Goal: Information Seeking & Learning: Learn about a topic

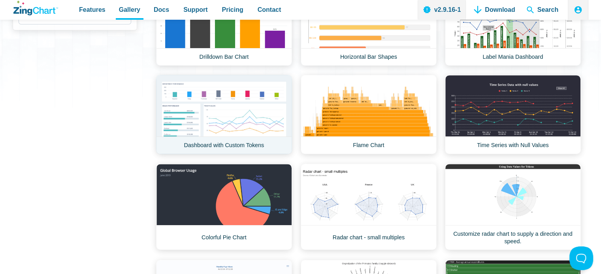
scroll to position [197, 0]
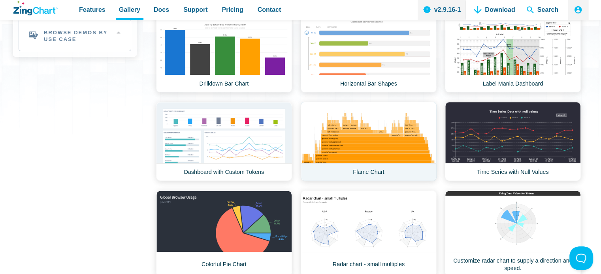
click at [371, 143] on link "Flame Chart" at bounding box center [369, 141] width 136 height 79
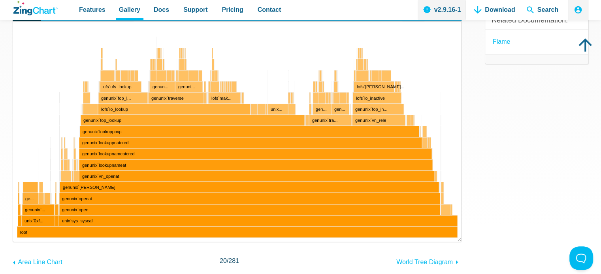
scroll to position [118, 0]
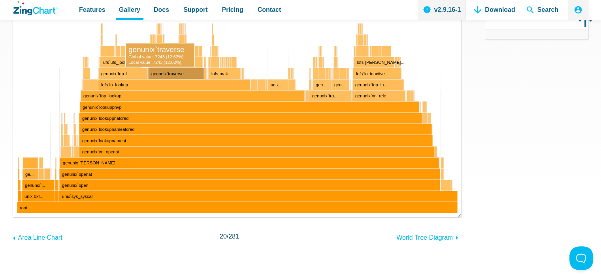
click at [13, 218] on area "App Content" at bounding box center [13, 218] width 0 height 0
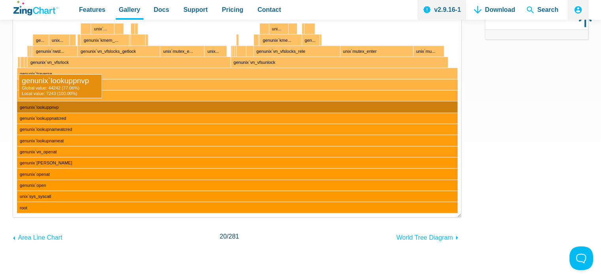
click at [13, 218] on area "App Content" at bounding box center [13, 218] width 0 height 0
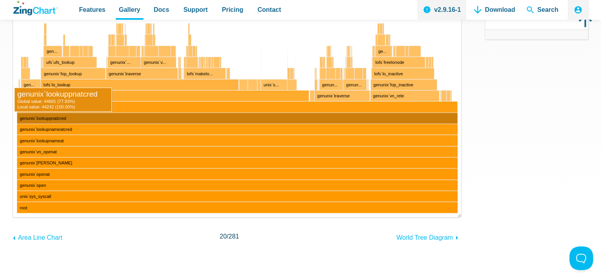
click at [13, 218] on area "App Content" at bounding box center [13, 218] width 0 height 0
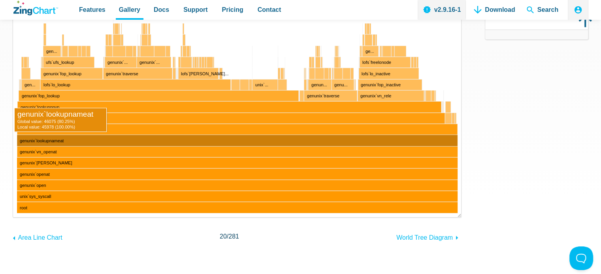
click at [13, 218] on area "App Content" at bounding box center [13, 218] width 0 height 0
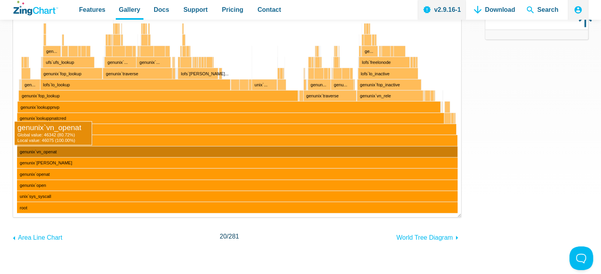
click at [13, 218] on area "App Content" at bounding box center [13, 218] width 0 height 0
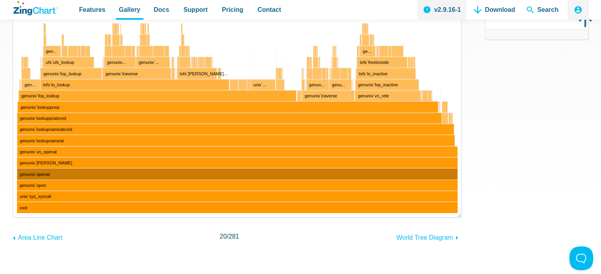
click at [13, 218] on area "App Content" at bounding box center [13, 218] width 0 height 0
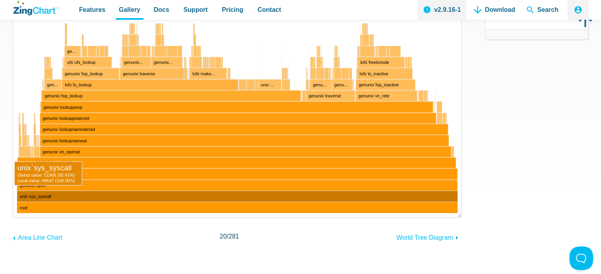
click at [13, 218] on area "App Content" at bounding box center [13, 218] width 0 height 0
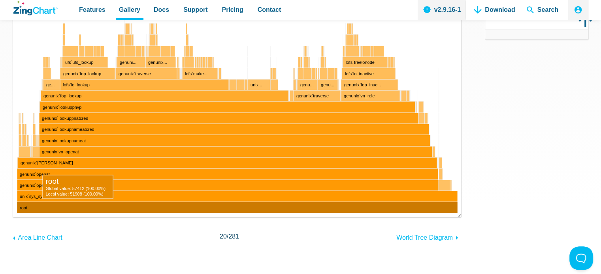
click at [13, 218] on area "App Content" at bounding box center [13, 218] width 0 height 0
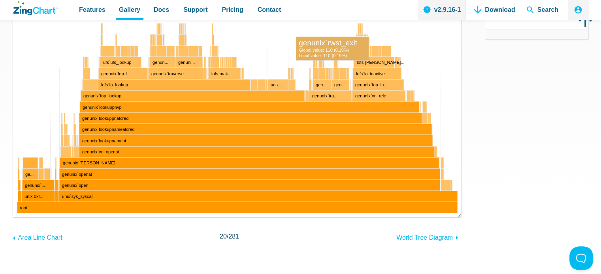
drag, startPoint x: 332, startPoint y: 68, endPoint x: 353, endPoint y: 70, distance: 21.4
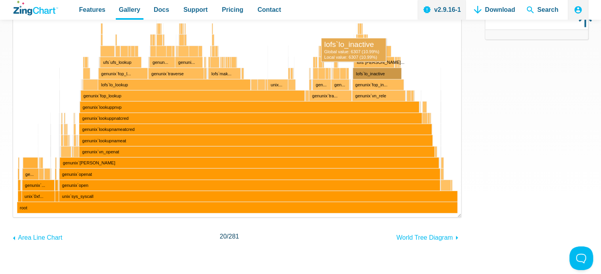
click at [13, 218] on area "App Content" at bounding box center [13, 218] width 0 height 0
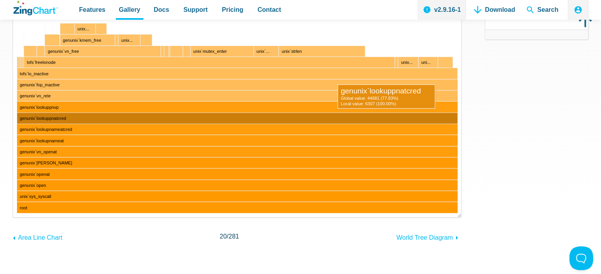
click at [13, 218] on area "App Content" at bounding box center [13, 218] width 0 height 0
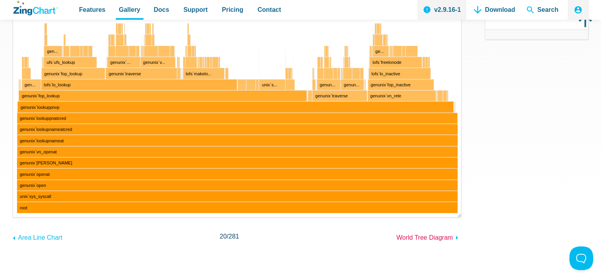
click at [417, 237] on span "World Tree Diagram" at bounding box center [424, 238] width 56 height 7
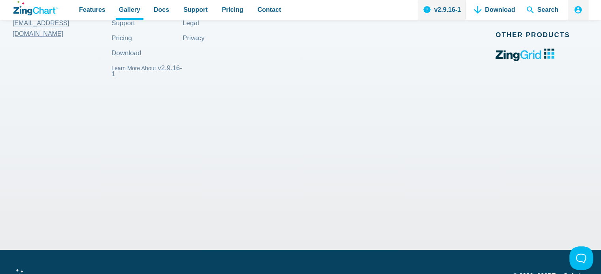
scroll to position [987, 0]
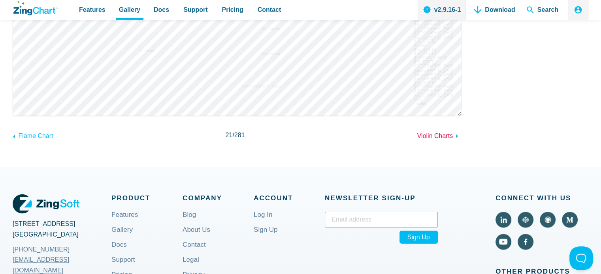
click at [438, 135] on span "Violin Charts" at bounding box center [435, 136] width 36 height 7
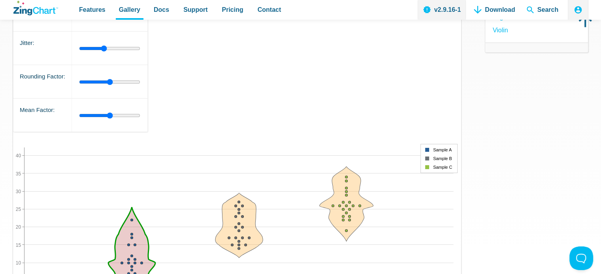
scroll to position [39, 0]
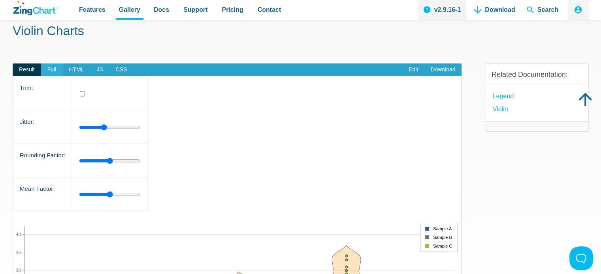
click at [51, 68] on span "Full" at bounding box center [52, 70] width 22 height 13
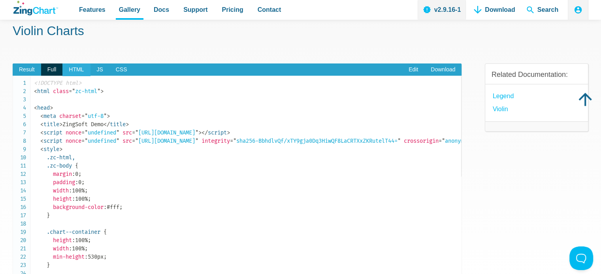
click at [73, 71] on span "HTML" at bounding box center [76, 70] width 28 height 13
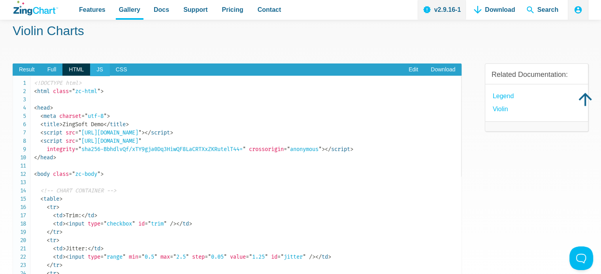
click at [99, 70] on span "JS" at bounding box center [99, 70] width 19 height 13
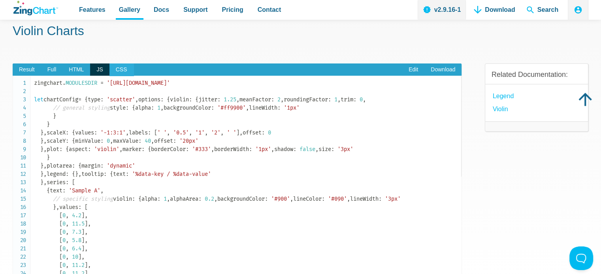
click at [119, 70] on span "CSS" at bounding box center [121, 70] width 24 height 13
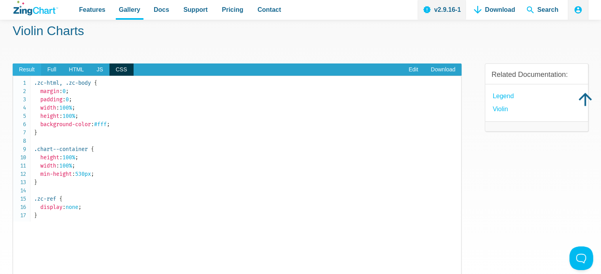
click at [28, 70] on span "Result" at bounding box center [27, 70] width 28 height 13
